Goal: Information Seeking & Learning: Learn about a topic

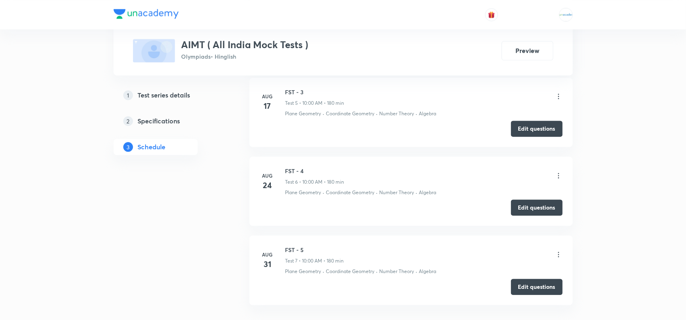
scroll to position [714, 0]
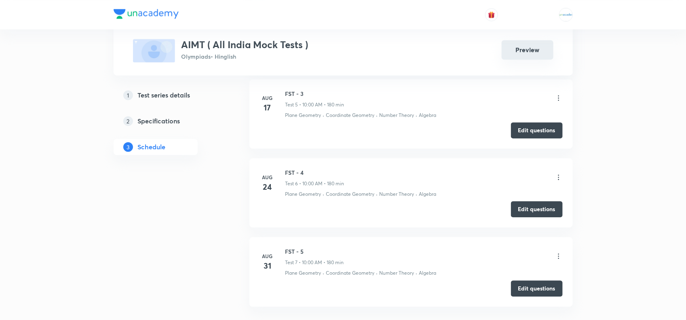
click at [529, 43] on button "Preview" at bounding box center [528, 49] width 52 height 19
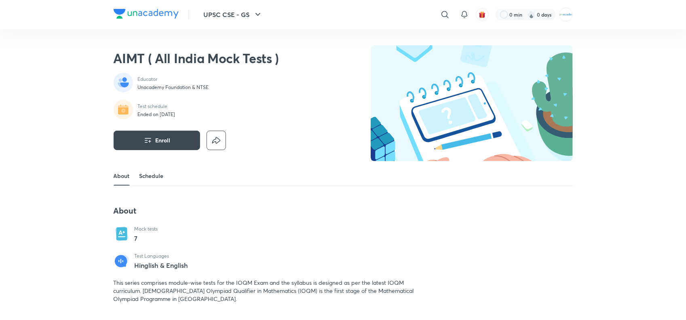
click at [152, 177] on link "Schedule" at bounding box center [151, 175] width 24 height 19
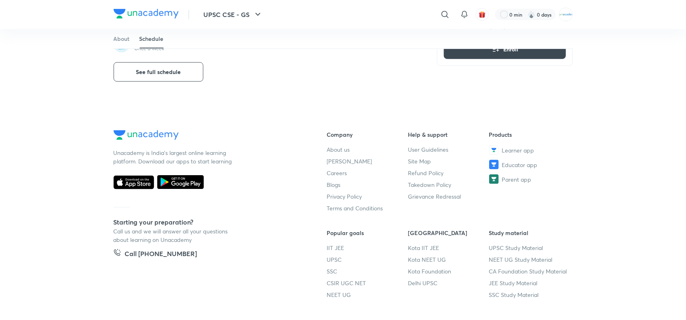
scroll to position [352, 0]
click at [132, 78] on button "See full schedule" at bounding box center [159, 72] width 90 height 19
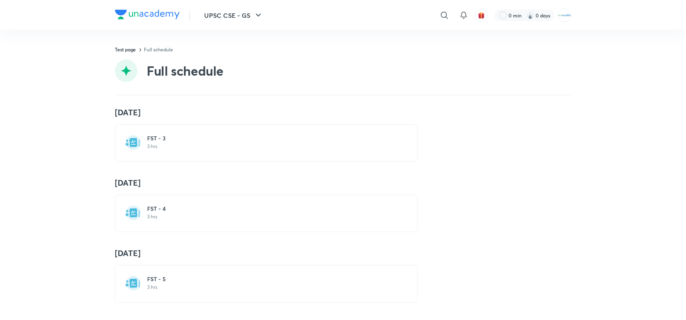
scroll to position [296, 0]
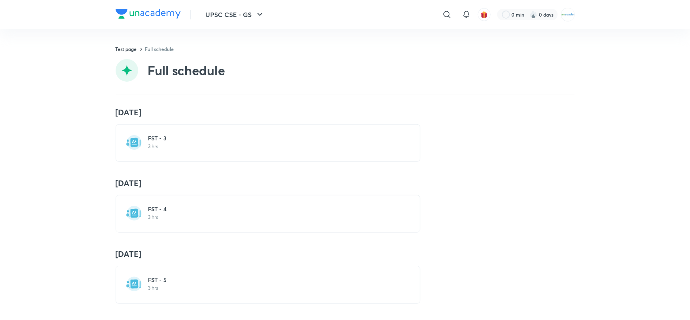
click at [159, 214] on p "3 hrs" at bounding box center [272, 217] width 249 height 6
